Goal: Navigation & Orientation: Find specific page/section

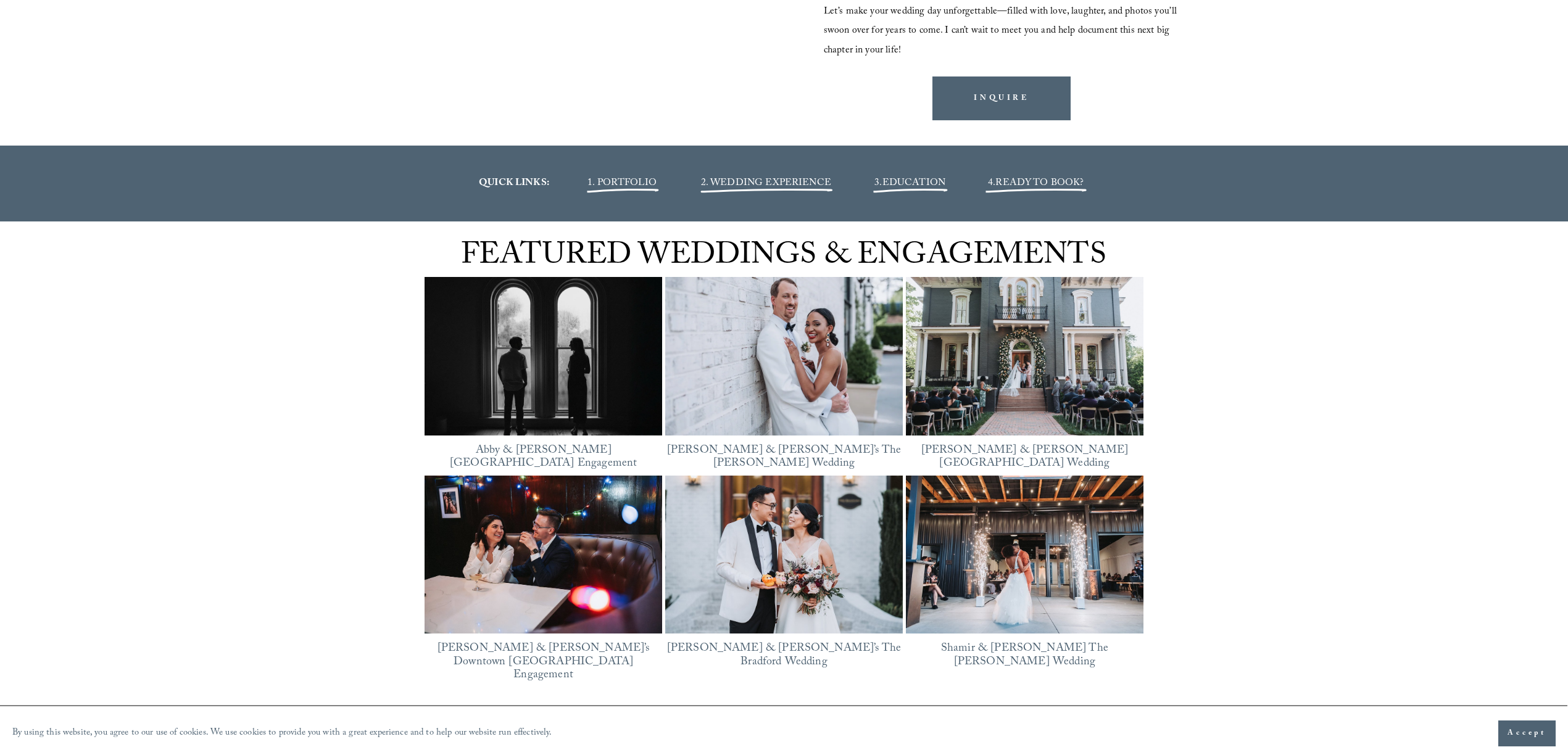
scroll to position [1790, 0]
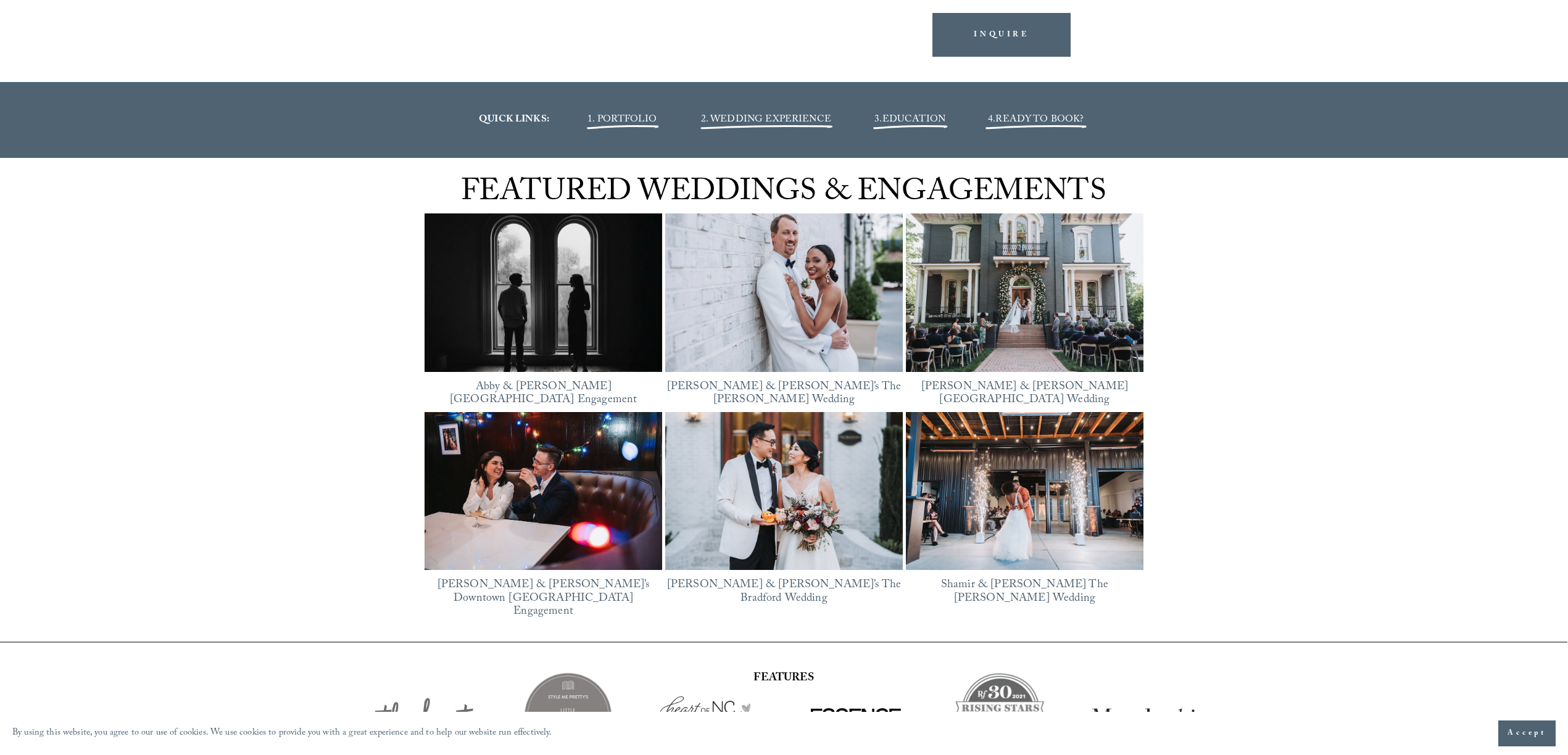
click at [624, 121] on span "1. PORTFOLIO" at bounding box center [622, 120] width 69 height 17
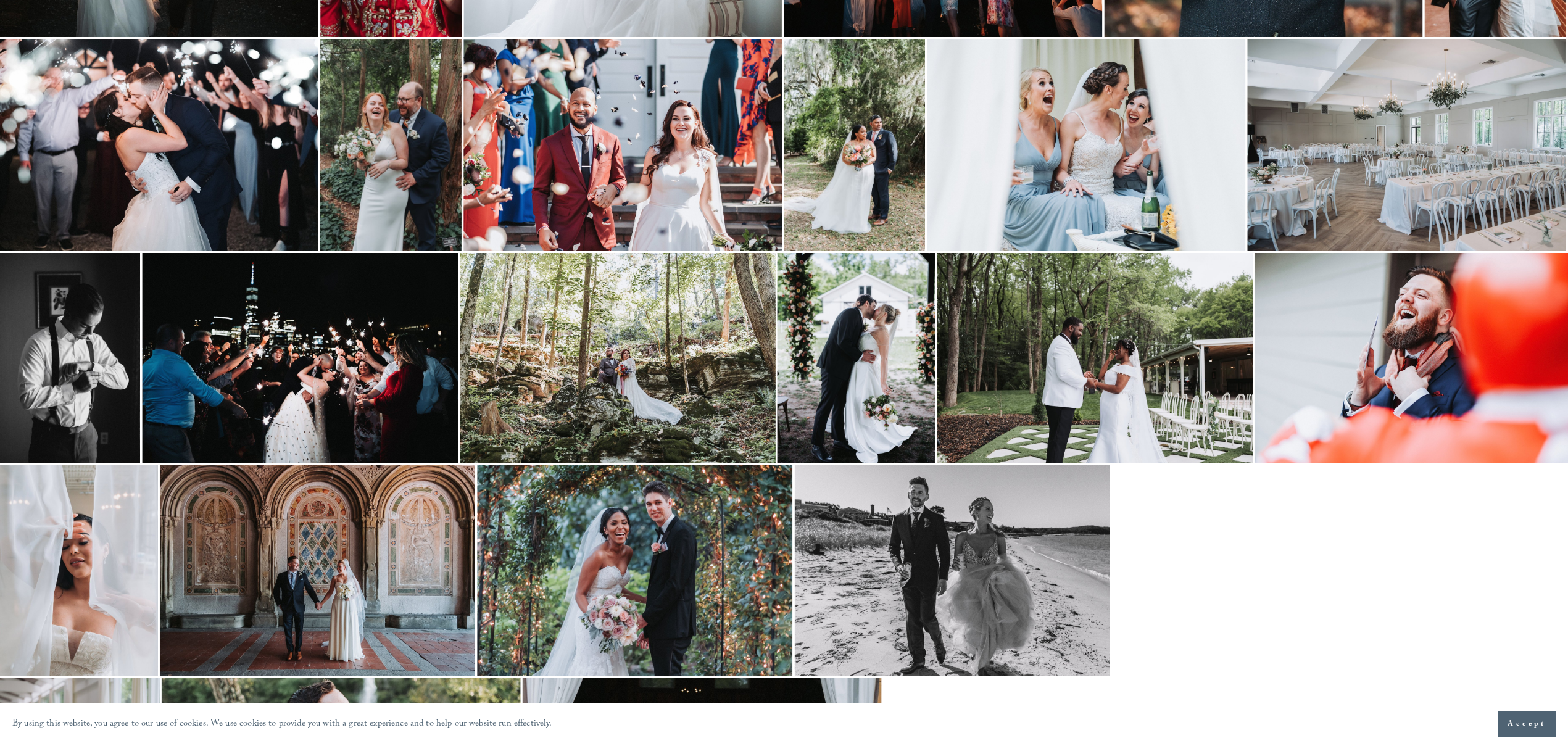
scroll to position [1628, 0]
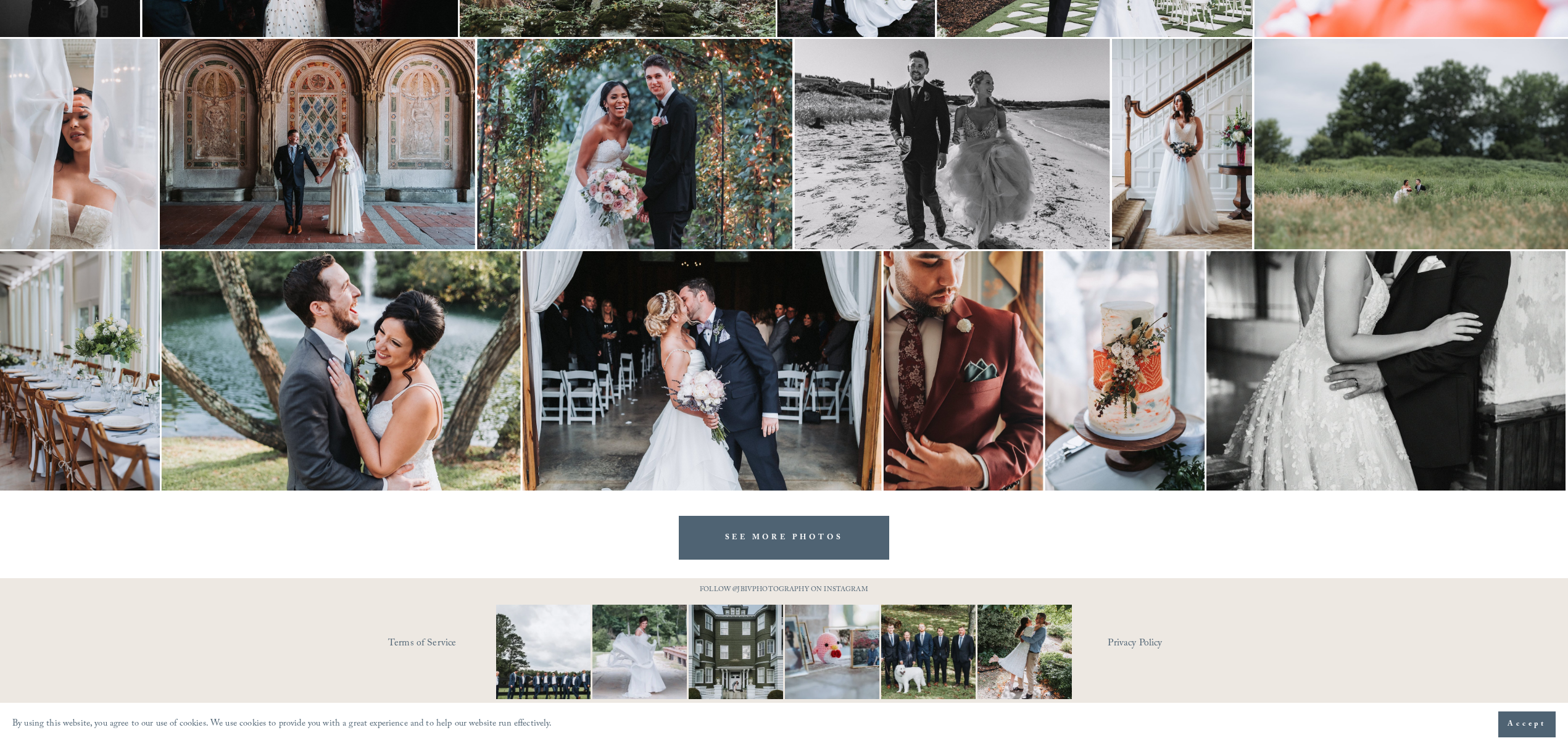
click at [784, 527] on link "SEE MORE PHOTOS" at bounding box center [784, 538] width 211 height 44
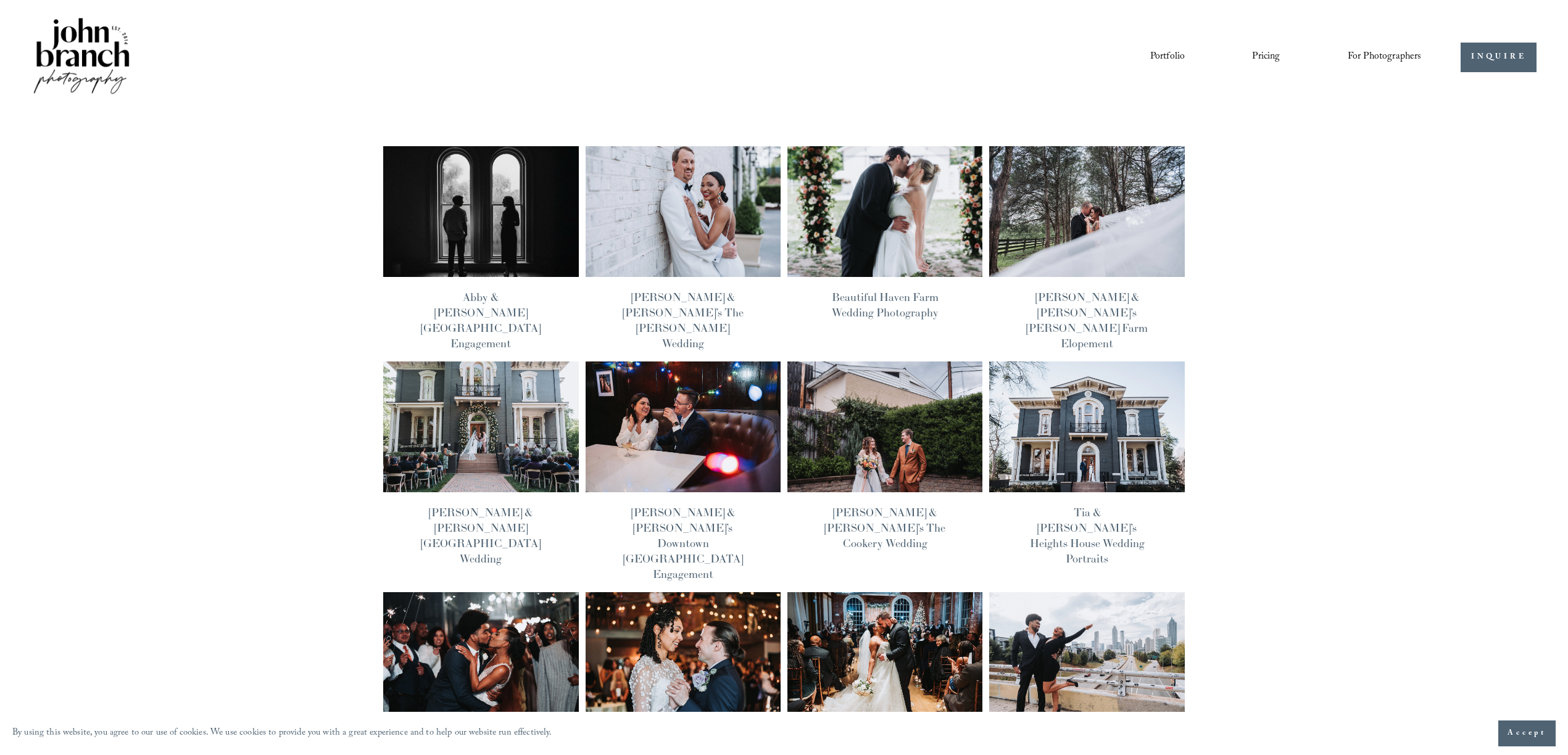
click at [89, 54] on img at bounding box center [82, 57] width 100 height 83
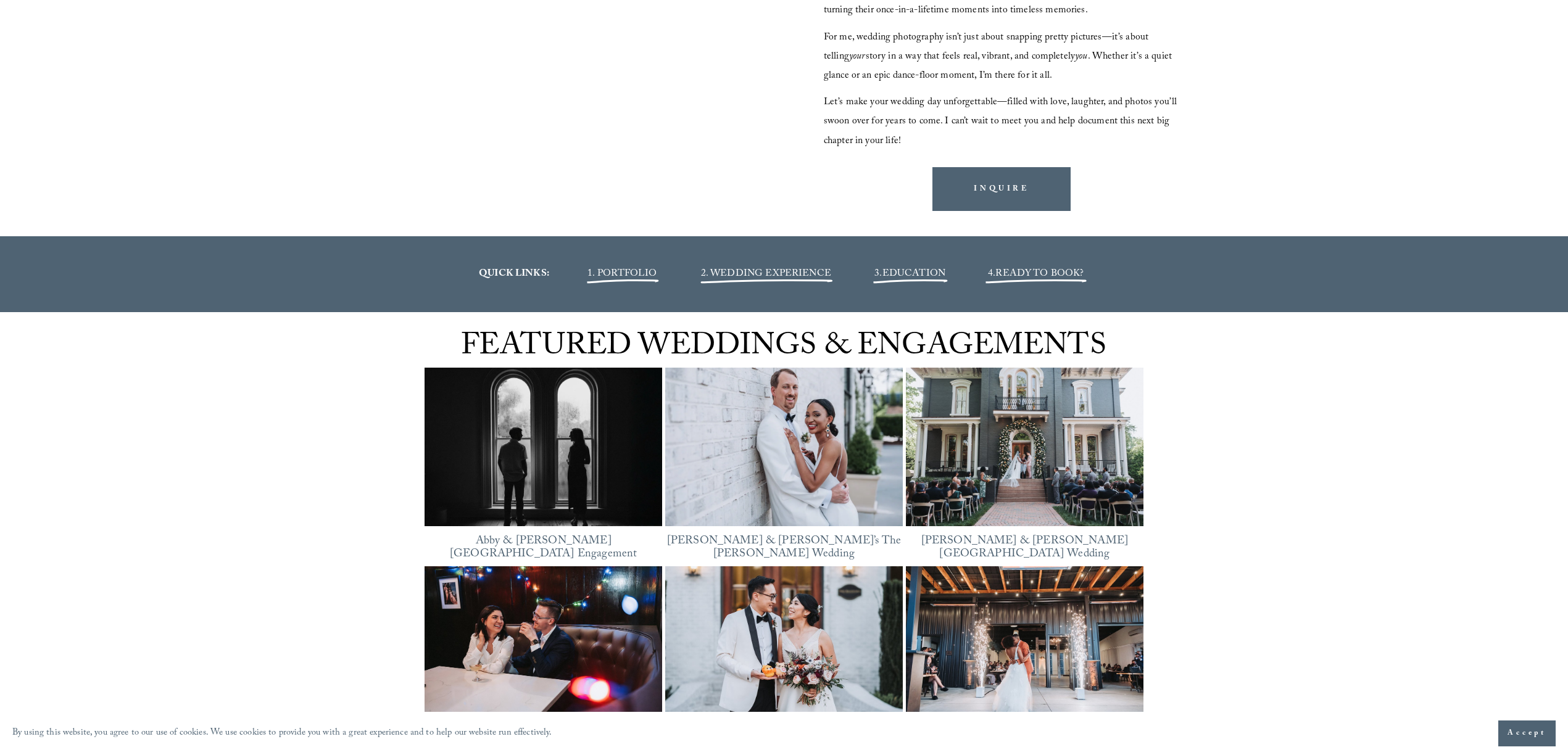
scroll to position [1700, 0]
